Goal: Task Accomplishment & Management: Manage account settings

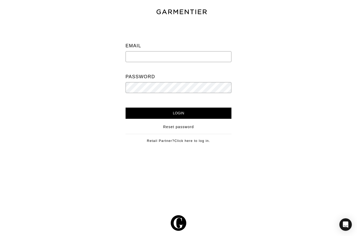
type input "Mike@mikedawkins.com"
click at [175, 117] on input "Login" at bounding box center [179, 113] width 106 height 11
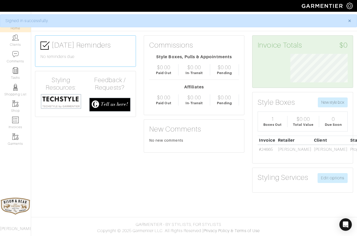
scroll to position [29, 65]
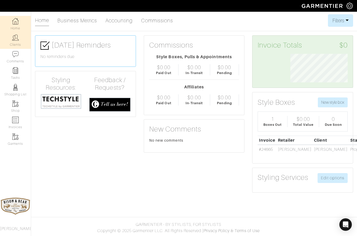
click at [15, 39] on img at bounding box center [15, 37] width 6 height 6
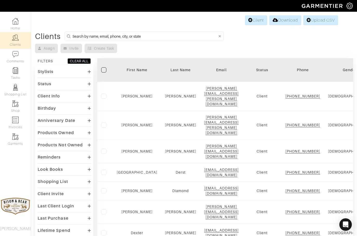
click at [109, 37] on input at bounding box center [144, 36] width 145 height 6
type input "Goodwin"
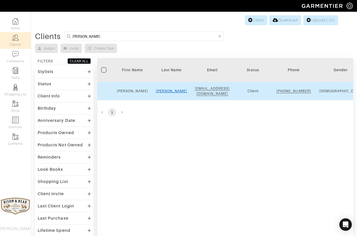
click at [166, 93] on link "Goodwin" at bounding box center [171, 91] width 31 height 4
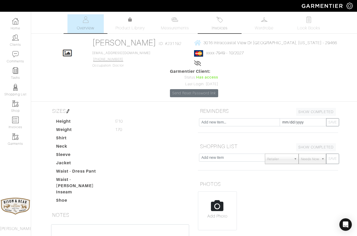
click at [222, 21] on img at bounding box center [220, 19] width 6 height 6
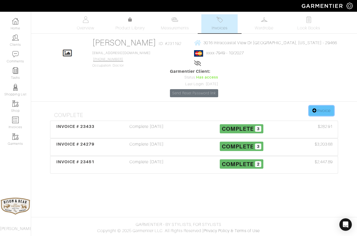
click at [319, 111] on link "Invoice" at bounding box center [321, 111] width 25 height 10
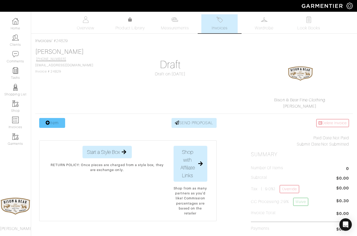
click at [51, 124] on link "Item" at bounding box center [52, 123] width 26 height 10
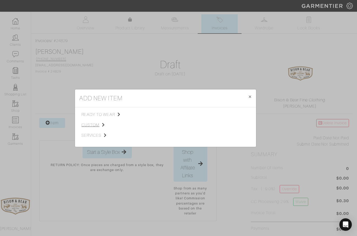
click at [91, 122] on span "custom" at bounding box center [108, 125] width 52 height 6
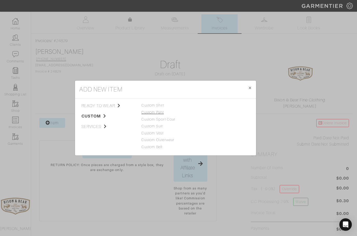
click at [156, 111] on link "Custom Pant" at bounding box center [153, 112] width 23 height 4
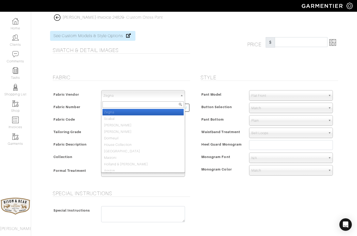
select select "75"
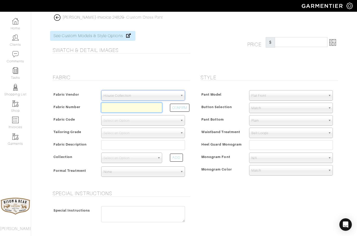
click at [120, 107] on input "text" at bounding box center [131, 108] width 61 height 10
click at [174, 109] on button "CONFIRM" at bounding box center [179, 108] width 19 height 8
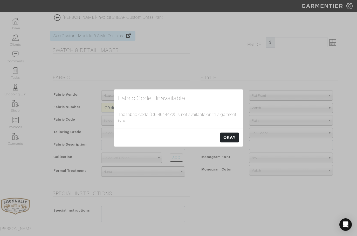
click at [230, 138] on link "OKAY" at bounding box center [229, 137] width 19 height 10
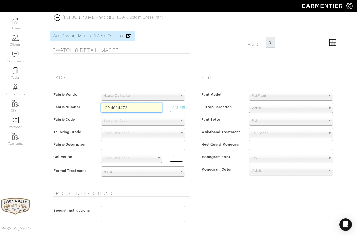
click at [142, 109] on input "C9-4914472" at bounding box center [131, 108] width 61 height 10
type input "C9-49144772"
click at [182, 110] on button "CONFIRM" at bounding box center [179, 108] width 19 height 8
select select "5631"
type input "Md Grey Melange"
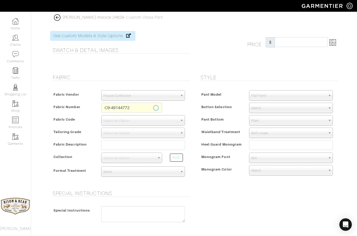
select select
type input "451.05"
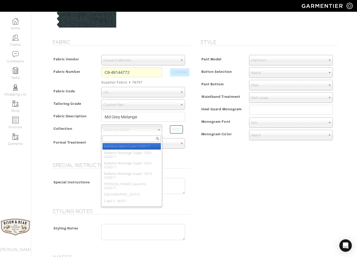
scroll to position [74, 0]
type input "Derby"
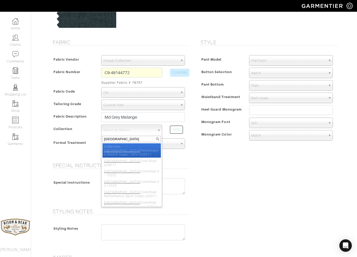
select select "654"
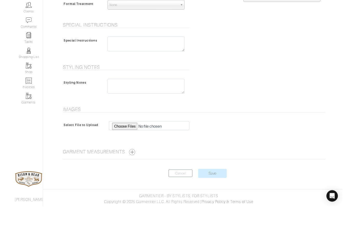
scroll to position [201, 0]
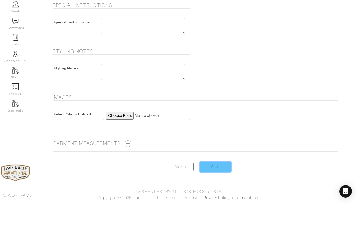
click at [217, 195] on input "Save" at bounding box center [215, 200] width 31 height 10
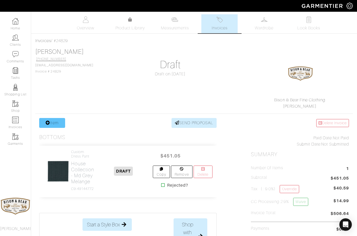
click at [50, 121] on link "Item" at bounding box center [52, 123] width 26 height 10
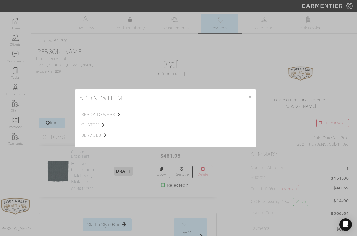
click at [87, 124] on span "custom" at bounding box center [108, 125] width 52 height 6
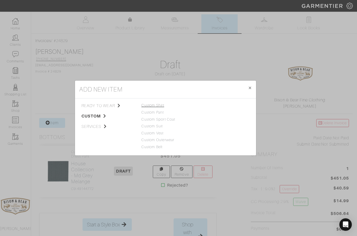
click at [151, 107] on link "Custom Shirt" at bounding box center [153, 105] width 23 height 4
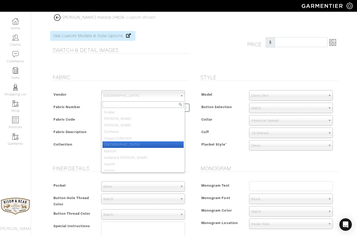
select select "75"
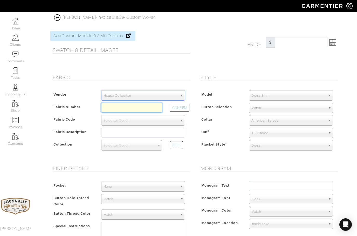
click at [124, 108] on input "text" at bounding box center [131, 108] width 61 height 10
type input "N5-51171201"
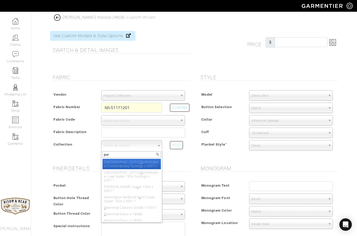
type input "puro"
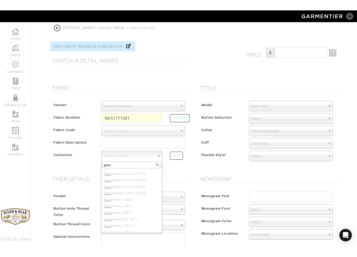
scroll to position [24, 0]
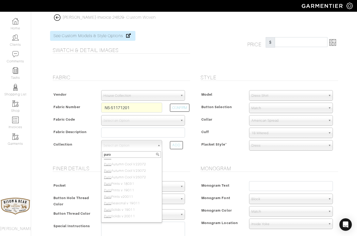
select select "1133"
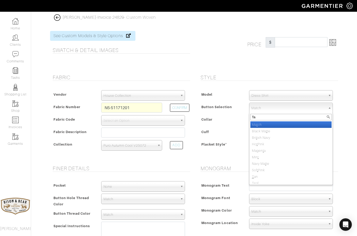
type input "Tan"
select select "25"
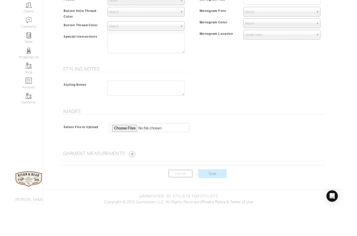
scroll to position [175, 0]
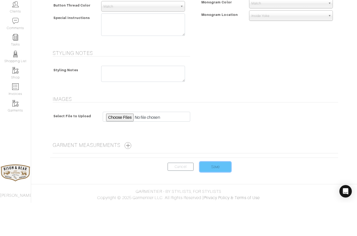
click at [221, 195] on input "Save" at bounding box center [215, 200] width 31 height 10
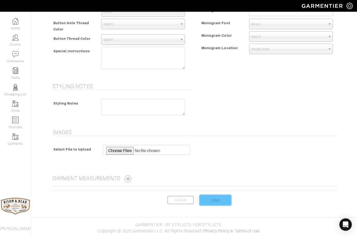
click at [213, 200] on input "Save" at bounding box center [215, 200] width 31 height 10
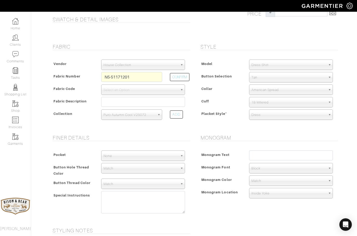
scroll to position [0, 0]
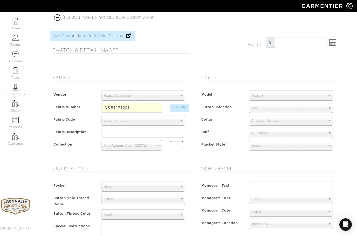
click at [179, 110] on button "CONFIRM" at bounding box center [179, 108] width 19 height 8
select select "5587"
type input "Olive Tan Melange Check"
select select
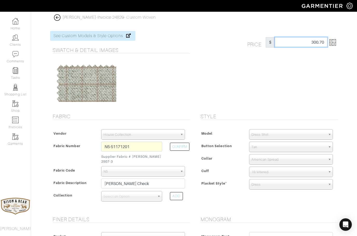
click at [322, 41] on input "300.70" at bounding box center [301, 42] width 53 height 10
type input "3"
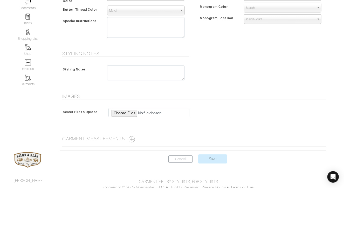
scroll to position [221, 0]
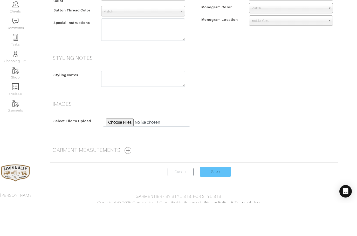
type input "289"
click at [216, 200] on input "Save" at bounding box center [215, 205] width 31 height 10
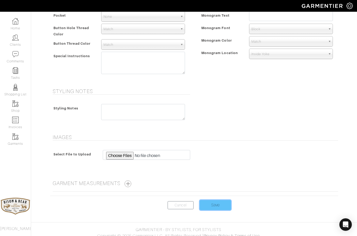
click at [217, 200] on input "Save" at bounding box center [215, 205] width 31 height 10
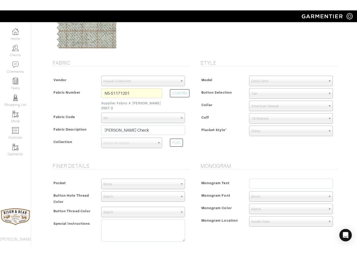
scroll to position [61, 0]
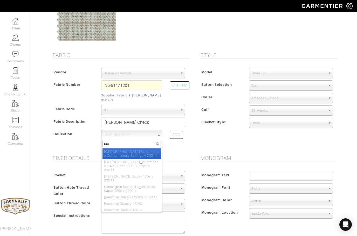
type input "Puro"
select select "1133"
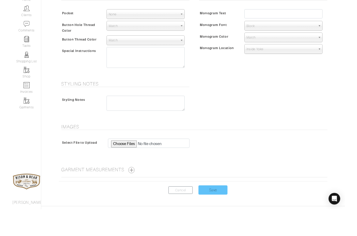
scroll to position [204, 0]
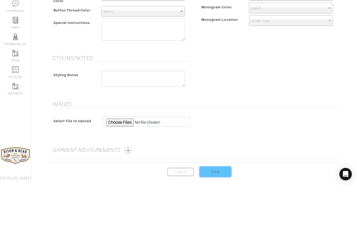
click at [216, 217] on input "Save" at bounding box center [215, 222] width 31 height 10
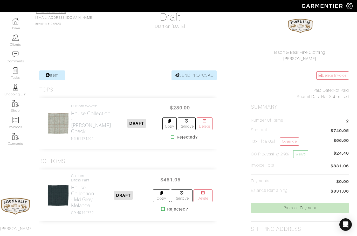
scroll to position [47, 0]
click at [53, 78] on link "Item" at bounding box center [52, 76] width 26 height 10
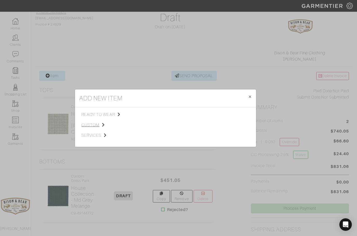
click at [92, 123] on span "custom" at bounding box center [108, 125] width 52 height 6
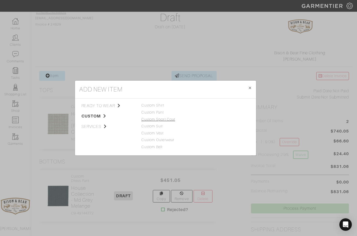
click at [155, 121] on link "Custom Sport Coat" at bounding box center [159, 119] width 34 height 4
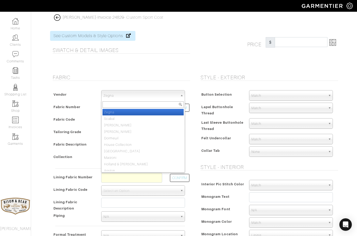
select select "74"
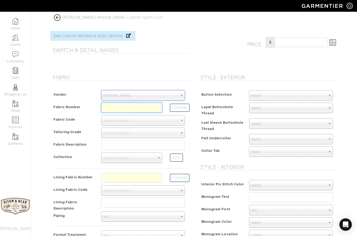
click at [121, 109] on input "text" at bounding box center [131, 108] width 61 height 10
click at [183, 110] on button "CONFIRM" at bounding box center [179, 108] width 19 height 8
type input "XG5-49158751"
select select "1195"
type input "Muted Brown Plaid - ANDIAMO KNIT 612 612"
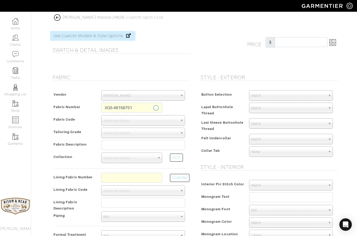
select select
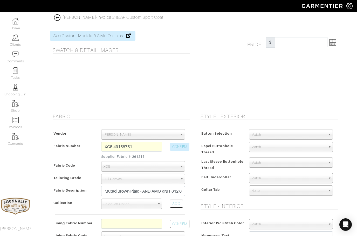
type input "2300.70"
click at [60, 18] on img at bounding box center [57, 17] width 6 height 6
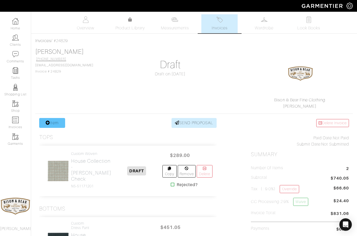
click at [51, 123] on link "Item" at bounding box center [52, 123] width 26 height 10
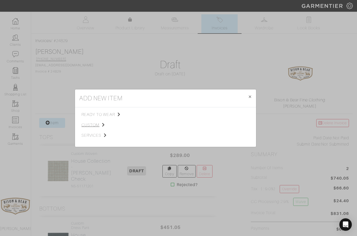
click at [92, 122] on span "custom" at bounding box center [108, 125] width 52 height 6
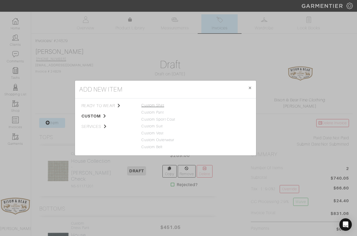
click at [153, 105] on link "Custom Shirt" at bounding box center [153, 105] width 23 height 4
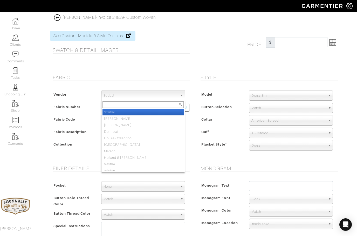
select select "75"
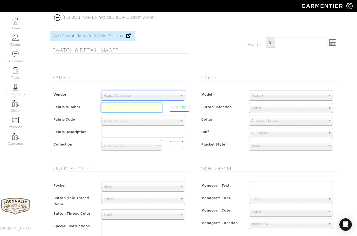
click at [124, 109] on input "text" at bounding box center [131, 108] width 61 height 10
type input "D5-46124020"
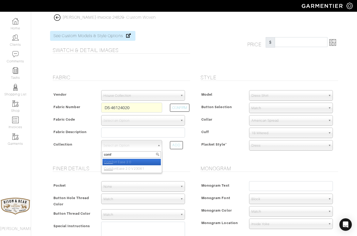
type input "comfo"
select select "755"
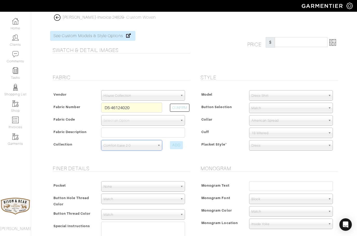
click at [176, 143] on div "ADD" at bounding box center [176, 145] width 13 height 8
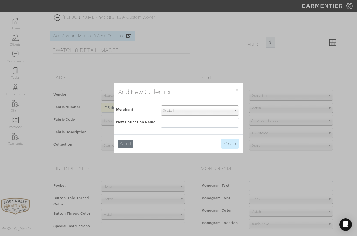
click at [126, 143] on button "Cancel" at bounding box center [125, 144] width 15 height 8
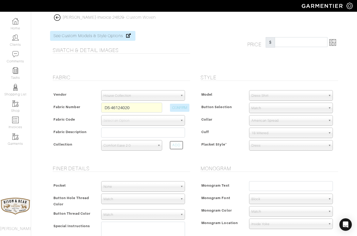
click at [181, 106] on button "CONFIRM" at bounding box center [179, 108] width 19 height 8
select select "5571"
type input "Lt Blue Diamond Jacquard"
select select
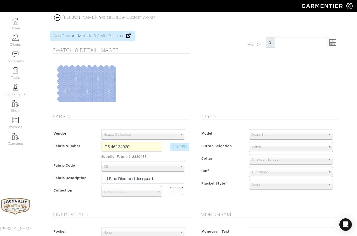
type input "272.73"
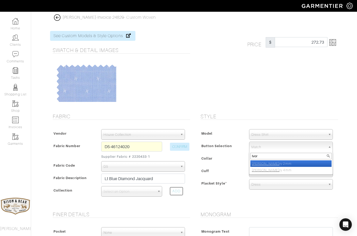
type input "Ivory"
select select "2"
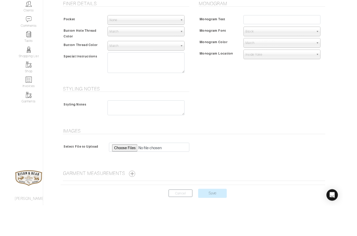
scroll to position [221, 0]
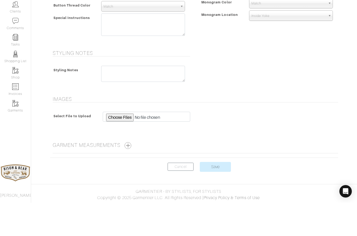
click at [328, 154] on form "See Custom Models & Style Options Swatch & Detail Images Price $ 272.73 Fabric …" at bounding box center [194, 7] width 288 height 407
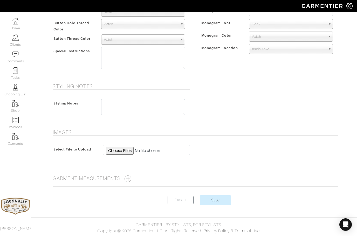
click at [215, 162] on div "Select File to Upload" at bounding box center [194, 154] width 286 height 19
click at [215, 200] on input "Save" at bounding box center [215, 200] width 31 height 10
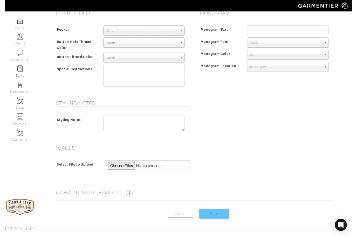
scroll to position [208, 0]
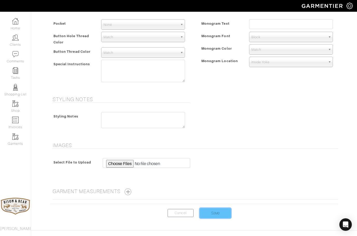
click at [212, 212] on input "Save" at bounding box center [215, 213] width 31 height 10
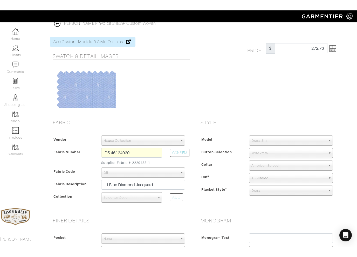
scroll to position [0, 0]
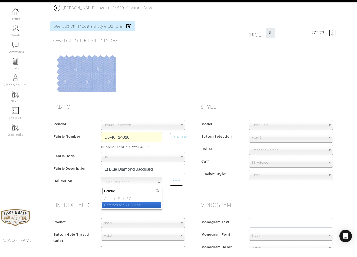
type input "Comfor"
click at [127, 211] on li "Comfor tEase 2.0 V23061" at bounding box center [132, 214] width 58 height 6
select select "828"
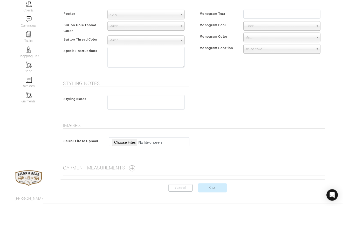
scroll to position [209, 0]
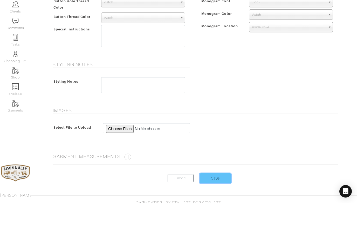
click at [222, 206] on input "Save" at bounding box center [215, 211] width 31 height 10
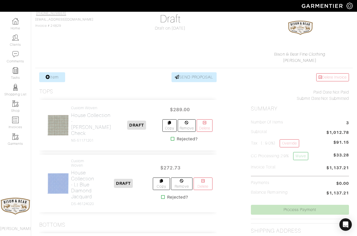
scroll to position [45, 0]
click at [51, 76] on link "Item" at bounding box center [52, 78] width 26 height 10
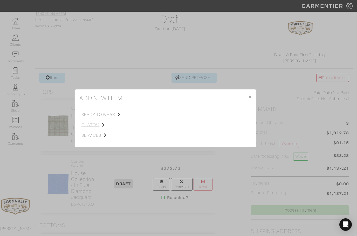
click at [91, 124] on span "custom" at bounding box center [108, 125] width 52 height 6
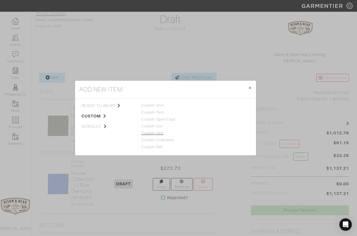
click at [155, 134] on link "Custom Vest" at bounding box center [153, 133] width 22 height 4
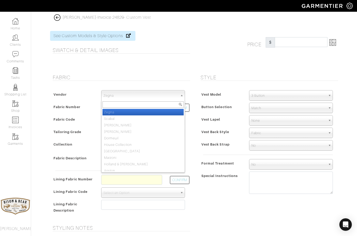
select select "75"
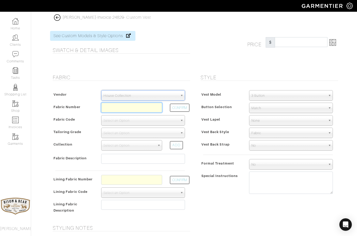
click at [123, 110] on input "text" at bounding box center [131, 108] width 61 height 10
click at [181, 107] on button "CONFIRM" at bounding box center [179, 108] width 19 height 8
type input "XG5-49158759"
select select "1214"
select select
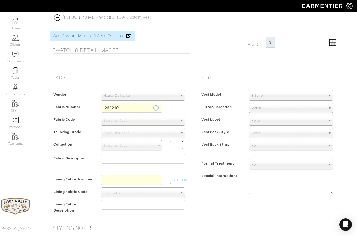
type input "Taupe Flannel - ANDIAMO KNIT 612 612"
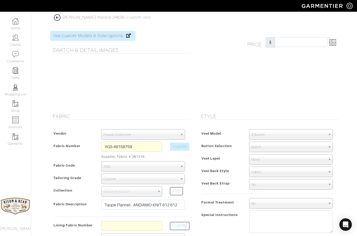
type input "695.80"
click at [335, 44] on img at bounding box center [333, 42] width 6 height 6
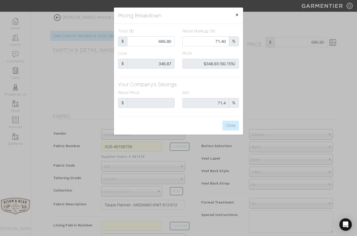
click at [240, 17] on button "×" at bounding box center [237, 15] width 12 height 15
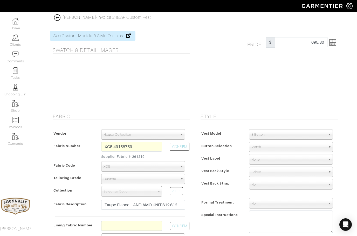
click at [58, 18] on img at bounding box center [57, 17] width 6 height 6
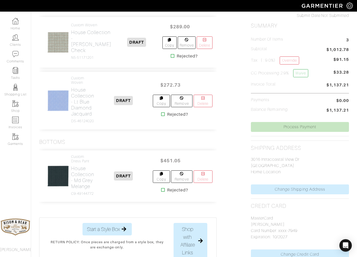
scroll to position [129, 0]
click at [94, 163] on h4 "Custom Dress Pant" at bounding box center [82, 158] width 23 height 9
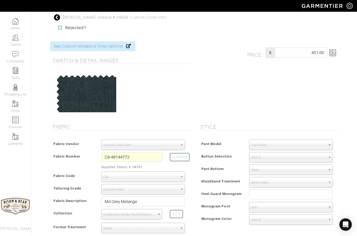
click at [336, 48] on link at bounding box center [332, 53] width 9 height 10
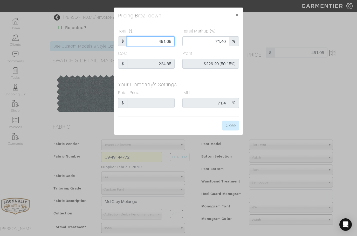
click at [174, 41] on input "451.05" at bounding box center [151, 41] width 48 height 10
type input "451.0"
type input "$226.15 (50.14%)"
type input "451."
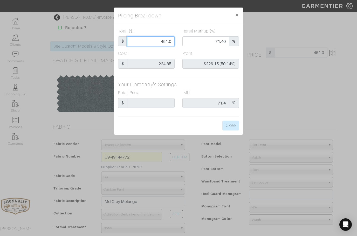
type input "451."
type input "451"
type input "45"
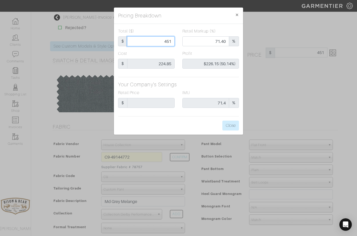
type input "0.00"
type input "-$179.85 (-399.67%)"
type input "4"
type input "-$220.85 (-5521.25%)"
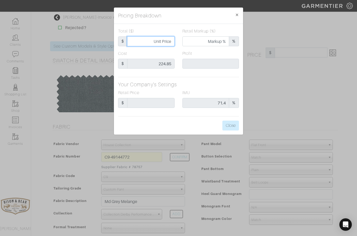
type input "3"
type input "0.00"
type input "-$221.85 (-7395.00%)"
type input "39"
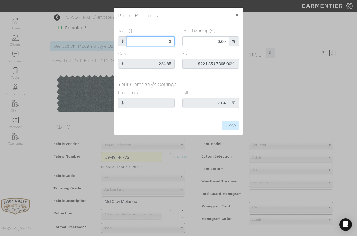
type input "39"
type input "-$185.85 (-476.54%)"
type input "399"
type input "67.67"
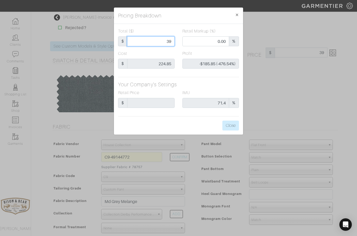
type input "$174.15 (43.65%)"
click at [230, 125] on button "Close" at bounding box center [231, 126] width 17 height 10
type input "399.00"
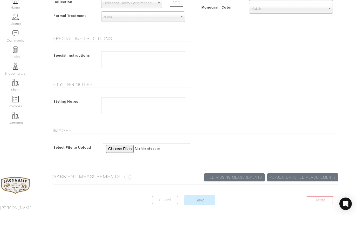
scroll to position [211, 0]
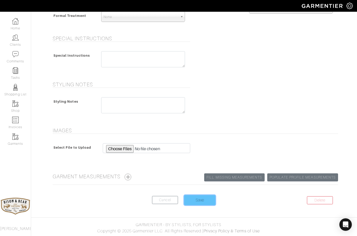
click at [202, 201] on input "Save" at bounding box center [199, 200] width 31 height 10
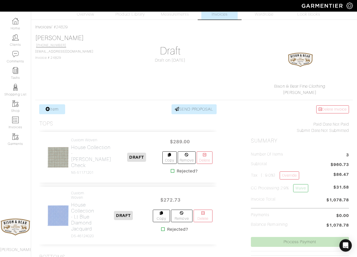
scroll to position [56, 0]
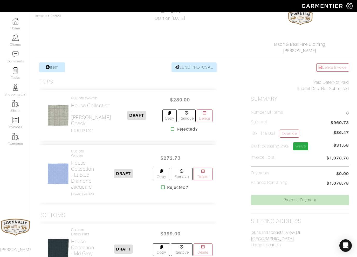
click at [302, 145] on link "Waive" at bounding box center [300, 146] width 15 height 8
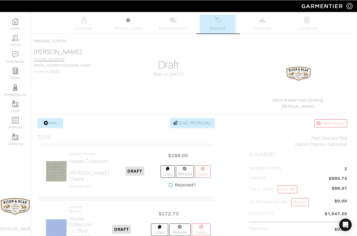
scroll to position [0, 2]
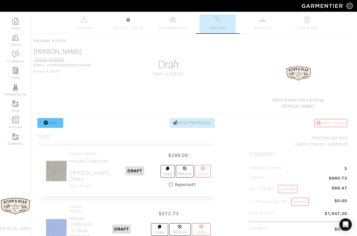
click at [51, 119] on link "Item" at bounding box center [50, 123] width 26 height 10
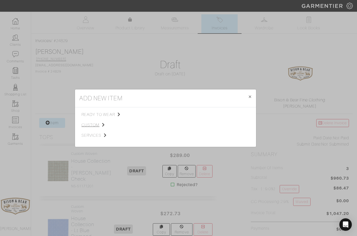
click at [92, 123] on span "custom" at bounding box center [108, 125] width 52 height 6
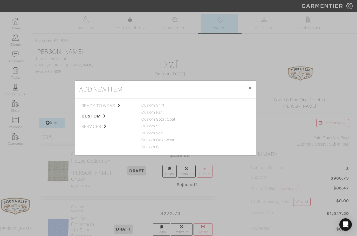
click at [168, 120] on link "Custom Sport Coat" at bounding box center [159, 119] width 34 height 4
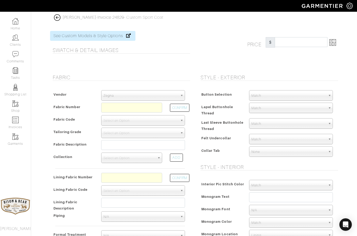
click at [57, 20] on img at bounding box center [57, 17] width 6 height 6
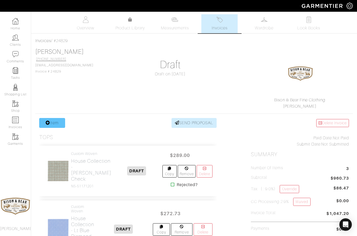
click at [46, 125] on link "Item" at bounding box center [52, 123] width 26 height 10
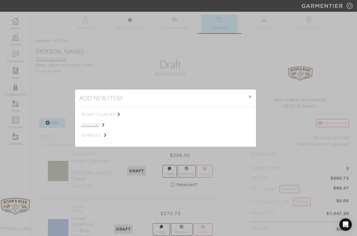
click at [89, 127] on span "custom" at bounding box center [108, 125] width 52 height 6
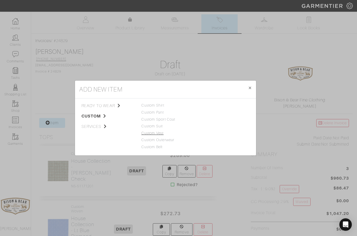
click at [153, 135] on link "Custom Vest" at bounding box center [153, 133] width 22 height 4
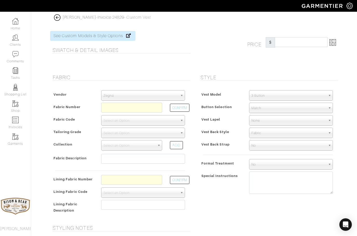
click at [129, 91] on span "Zegna" at bounding box center [141, 95] width 75 height 10
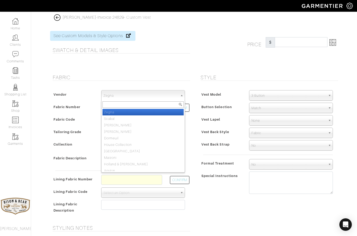
select select "75"
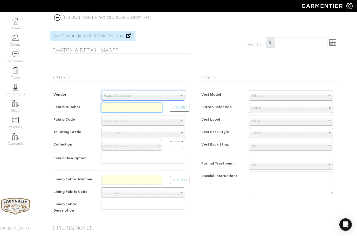
click at [120, 105] on input "text" at bounding box center [131, 108] width 61 height 10
type input "V2-51159361"
click at [182, 108] on button "CONFIRM" at bounding box center [179, 108] width 19 height 8
select select "925"
select select
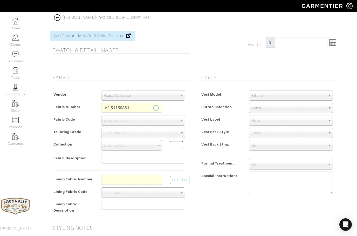
type input "Cobalt Blue Birdseye"
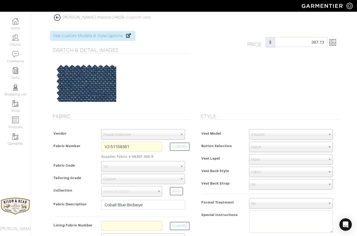
click at [59, 17] on img at bounding box center [57, 17] width 6 height 6
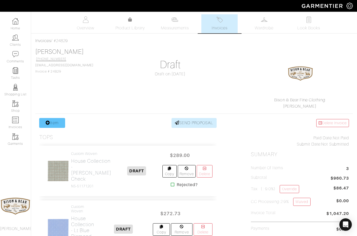
click at [48, 121] on icon at bounding box center [48, 123] width 4 height 4
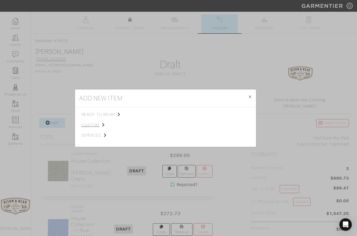
click at [91, 126] on span "custom" at bounding box center [108, 125] width 52 height 6
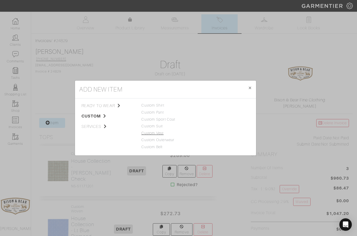
click at [151, 133] on link "Custom Vest" at bounding box center [153, 133] width 22 height 4
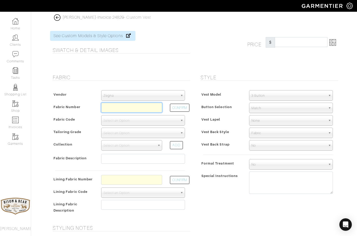
click at [131, 112] on input "text" at bounding box center [131, 108] width 61 height 10
type input "Z2-49150379"
click at [181, 110] on button "CONFIRM" at bounding box center [179, 108] width 19 height 8
select select "5985"
select select
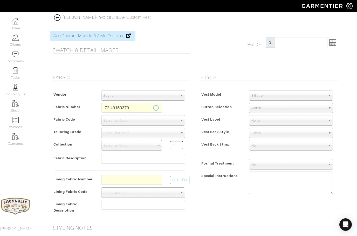
type input "[PERSON_NAME]"
type input "454.55"
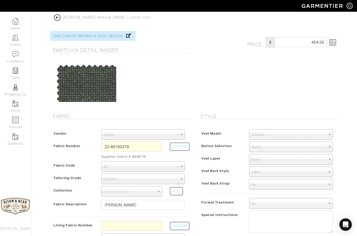
click at [60, 17] on img at bounding box center [57, 17] width 6 height 6
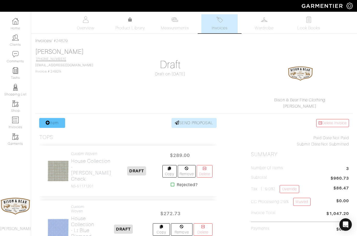
click at [49, 124] on icon at bounding box center [48, 123] width 4 height 4
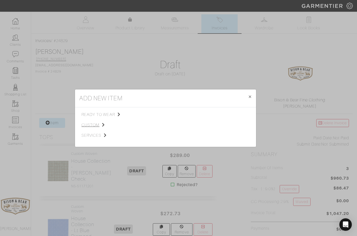
click at [89, 128] on span "custom" at bounding box center [108, 125] width 52 height 6
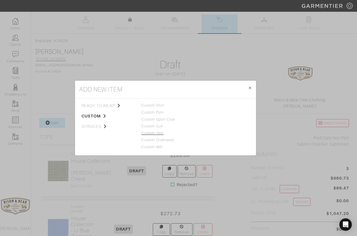
click at [152, 135] on link "Custom Vest" at bounding box center [153, 133] width 22 height 4
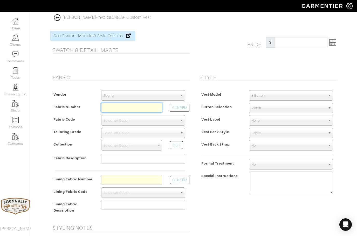
click at [139, 108] on input "text" at bounding box center [131, 108] width 61 height 10
click at [128, 108] on input "K4-" at bounding box center [131, 108] width 61 height 10
type input "K4-47124264"
click at [177, 108] on button "CONFIRM" at bounding box center [179, 108] width 19 height 8
select select "5945"
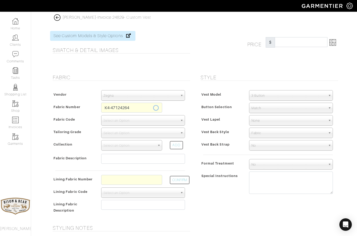
select select
type input "Bankers Grey Solid"
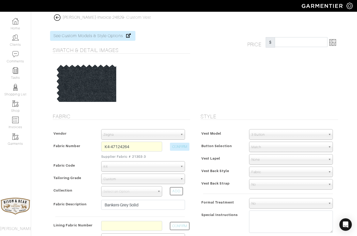
type input "402.10"
click at [149, 147] on input "K4-47124264" at bounding box center [131, 147] width 61 height 10
type input "K4-47124260"
click at [180, 150] on button "CONFIRM" at bounding box center [179, 147] width 19 height 8
select select
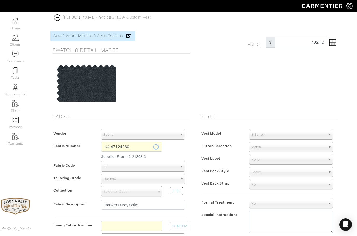
type input "Brown Donegal"
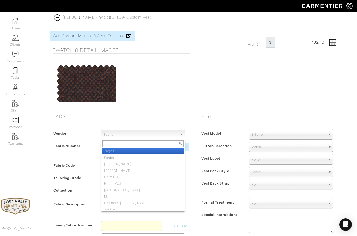
select select "75"
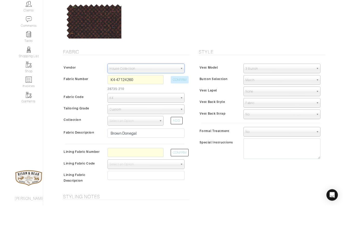
scroll to position [48, 0]
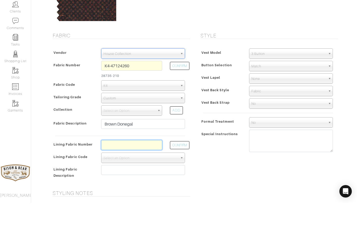
click at [116, 173] on input "text" at bounding box center [131, 178] width 61 height 10
type input "L7-48135277"
click at [175, 174] on button "CONFIRM" at bounding box center [179, 178] width 19 height 8
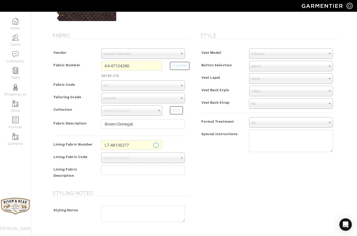
select select "939"
type input "Ivory Full Paisley"
type input "487.10"
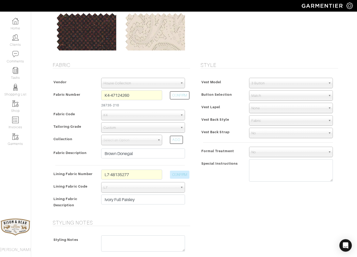
scroll to position [51, 0]
click at [272, 174] on textarea at bounding box center [291, 170] width 84 height 22
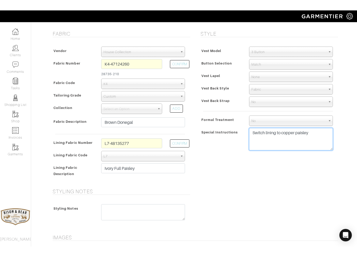
scroll to position [73, 0]
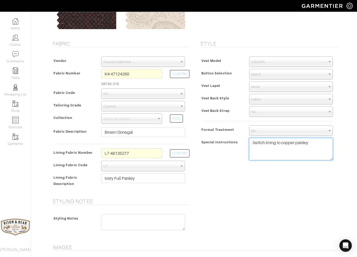
type textarea "Switch lining to copper paisley"
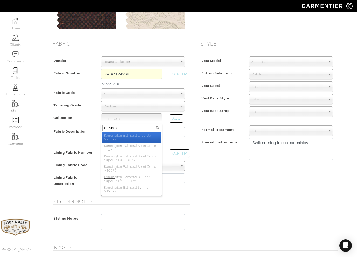
type input "kensington"
select select "986"
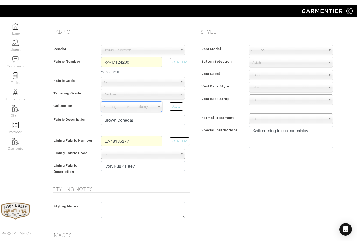
scroll to position [88, 0]
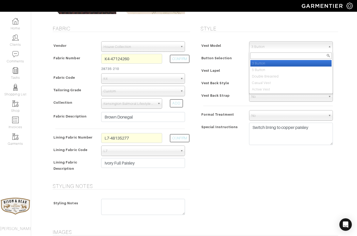
select select "37"
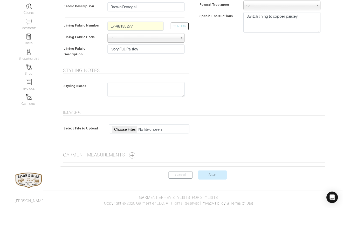
scroll to position [188, 0]
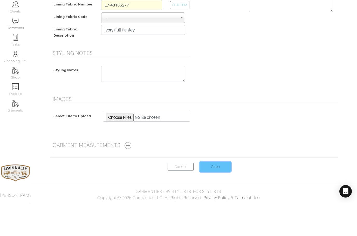
click at [217, 195] on input "Save" at bounding box center [215, 200] width 31 height 10
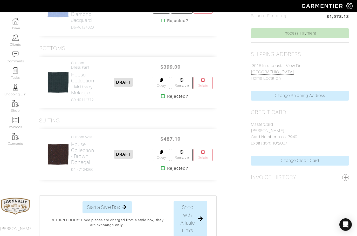
scroll to position [221, 0]
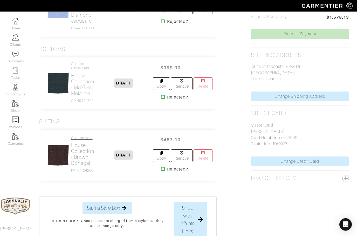
click at [81, 166] on h2 "House Collection - Brown Donegal" at bounding box center [82, 154] width 23 height 24
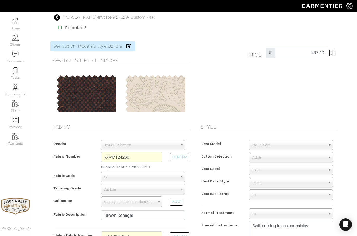
click at [336, 52] on img at bounding box center [333, 53] width 6 height 6
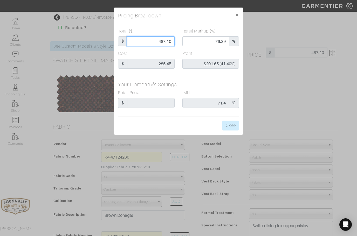
click at [173, 43] on input "487.10" at bounding box center [151, 41] width 48 height 10
type input "487.1"
type input "487."
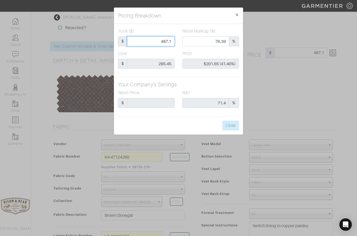
type input "$201.55 (41.39%)"
type input "487"
type input "48"
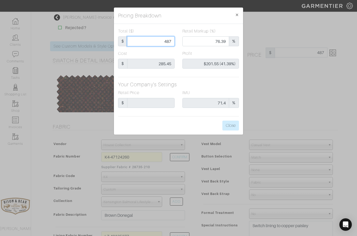
type input "0.00"
type input "-$237.45 (-494.69%)"
type input "4"
type input "-$281.45 (-7036.25%)"
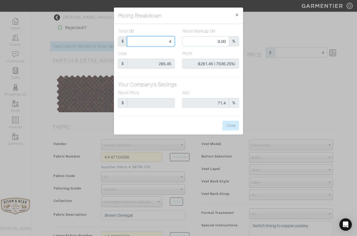
type input "45"
type input "-$240.45 (-534.33%)"
type input "450"
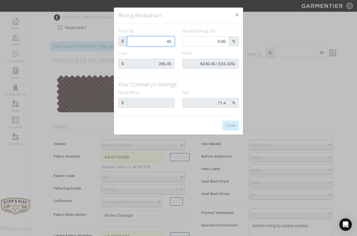
type input "74.44"
type input "$164.55 (36.57%)"
click at [231, 124] on button "Close" at bounding box center [231, 126] width 17 height 10
type input "450.00"
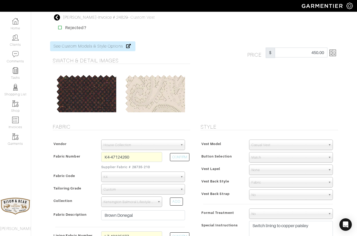
click at [57, 17] on icon at bounding box center [57, 17] width 6 height 6
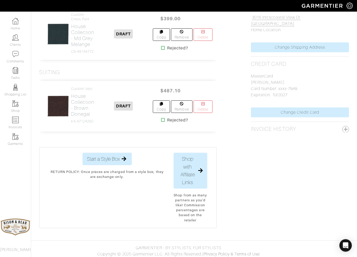
scroll to position [270, 0]
click at [82, 117] on h2 "House Collection - Brown Donegal" at bounding box center [82, 105] width 23 height 24
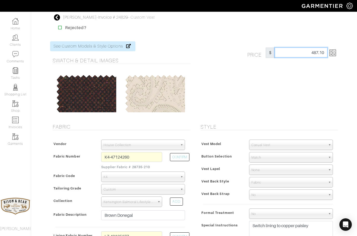
click at [323, 54] on input "487.10" at bounding box center [301, 53] width 53 height 10
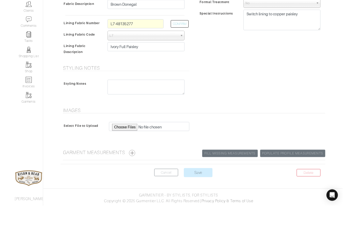
scroll to position [198, 0]
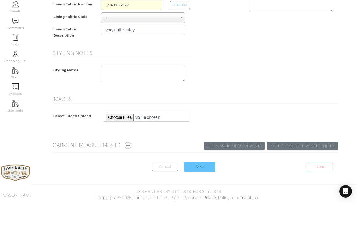
type input "450"
click at [199, 195] on input "Save" at bounding box center [199, 200] width 31 height 10
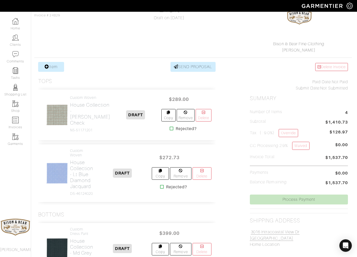
scroll to position [56, 0]
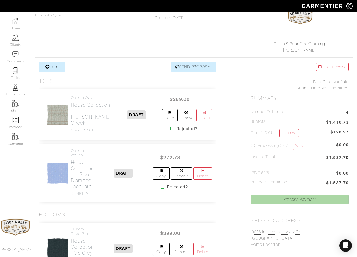
click at [292, 198] on link "Process Payment" at bounding box center [300, 199] width 98 height 10
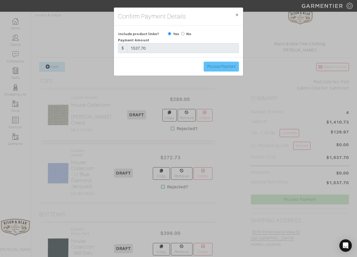
click at [221, 66] on input "Process Payment" at bounding box center [221, 67] width 35 height 10
type input "Process Payment"
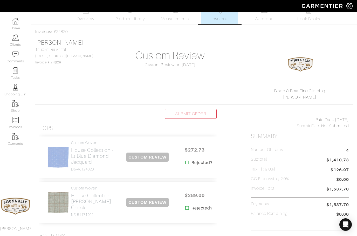
scroll to position [0, 0]
